Goal: Check status: Check status

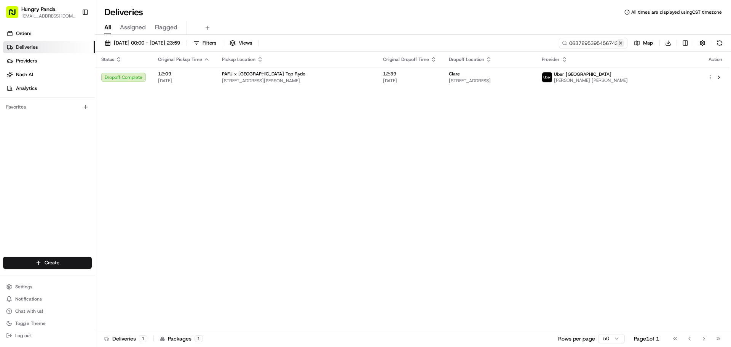
click at [620, 43] on button at bounding box center [621, 43] width 8 height 8
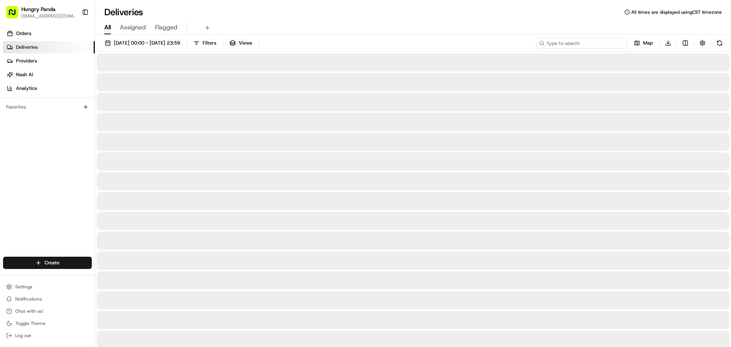
click at [611, 43] on input at bounding box center [581, 43] width 91 height 11
paste input "723520574515078346247"
type input "723520574515078346247"
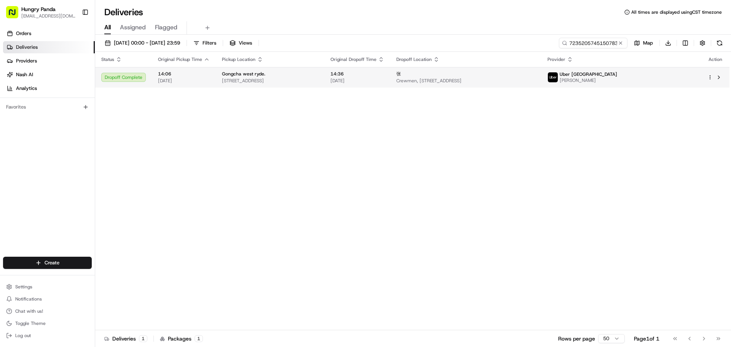
click at [536, 71] on div "张" at bounding box center [466, 74] width 139 height 6
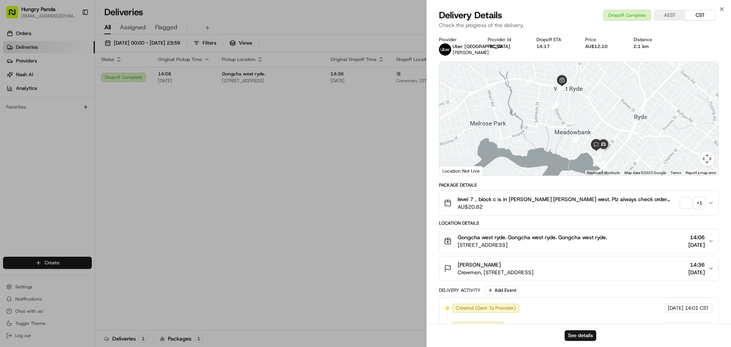
click at [704, 200] on div "+ 1" at bounding box center [699, 203] width 11 height 11
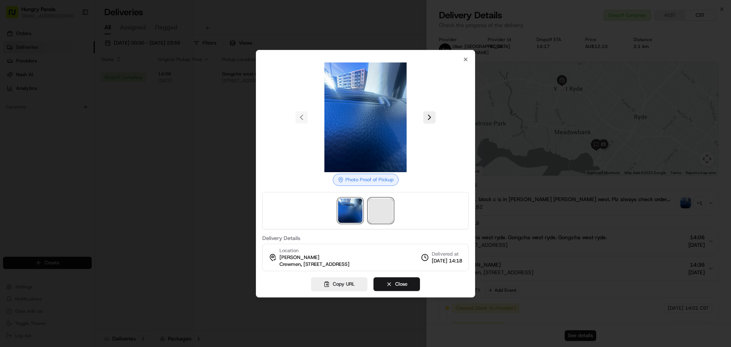
click at [376, 214] on span at bounding box center [381, 210] width 24 height 24
